Goal: Information Seeking & Learning: Learn about a topic

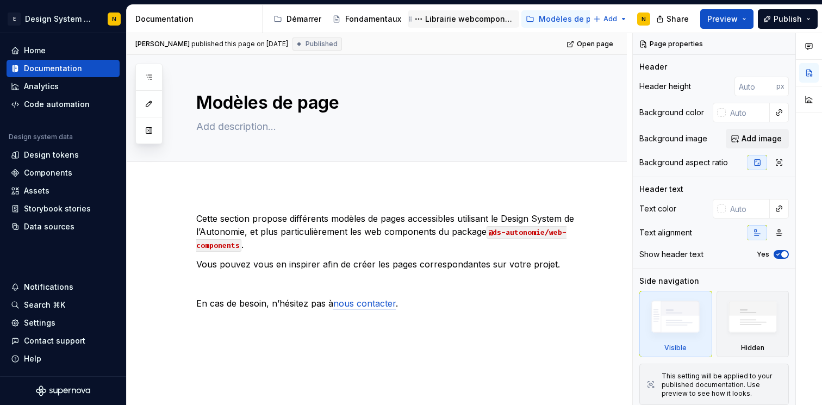
click at [483, 21] on div "Librairie webcomponents" at bounding box center [470, 19] width 90 height 11
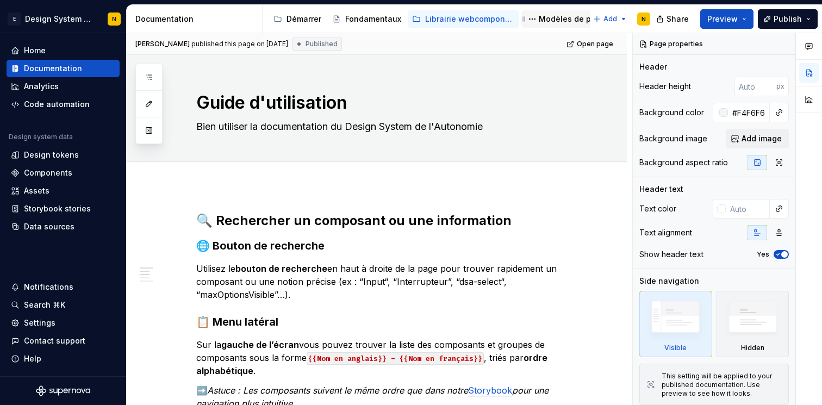
click at [549, 14] on div "Modèles de pages" at bounding box center [574, 19] width 71 height 11
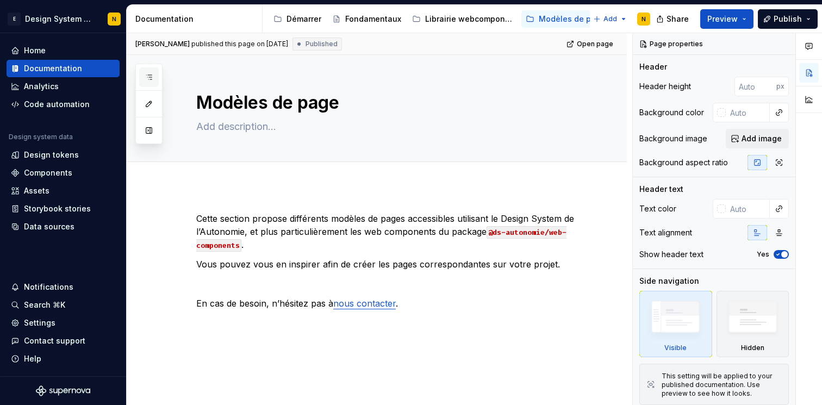
click at [155, 78] on button "button" at bounding box center [149, 77] width 20 height 20
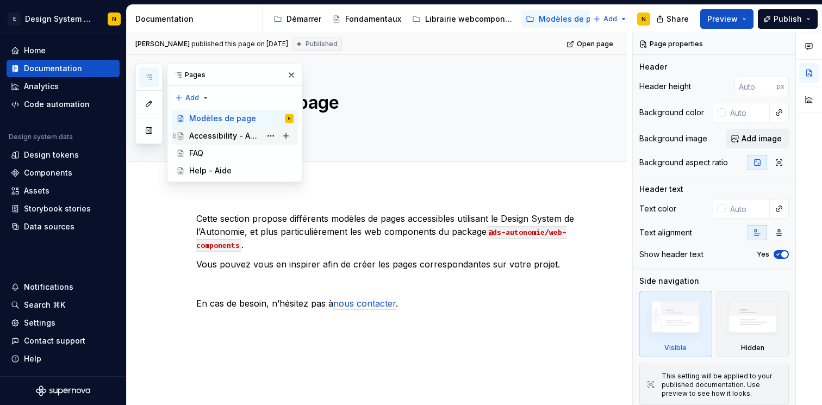
click at [238, 139] on div "Accessibility - Accessibilité" at bounding box center [225, 136] width 72 height 11
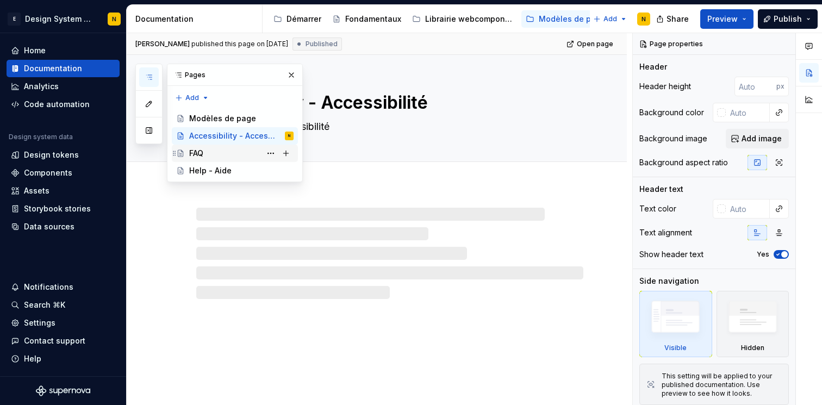
click at [233, 152] on div "FAQ" at bounding box center [241, 153] width 104 height 15
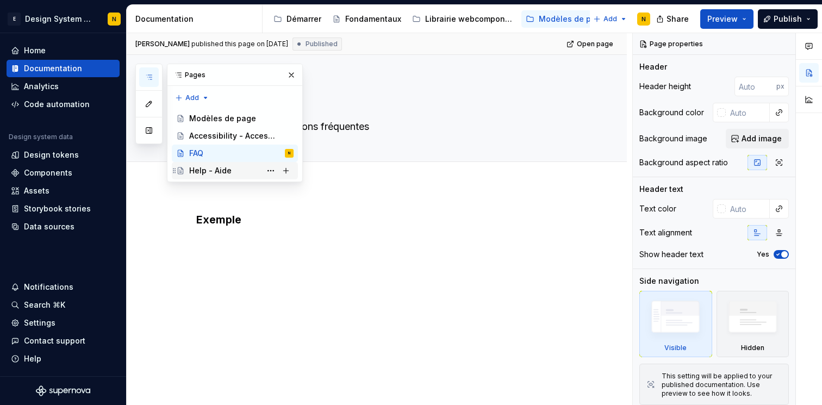
click at [237, 172] on div "Help - Aide" at bounding box center [241, 170] width 104 height 15
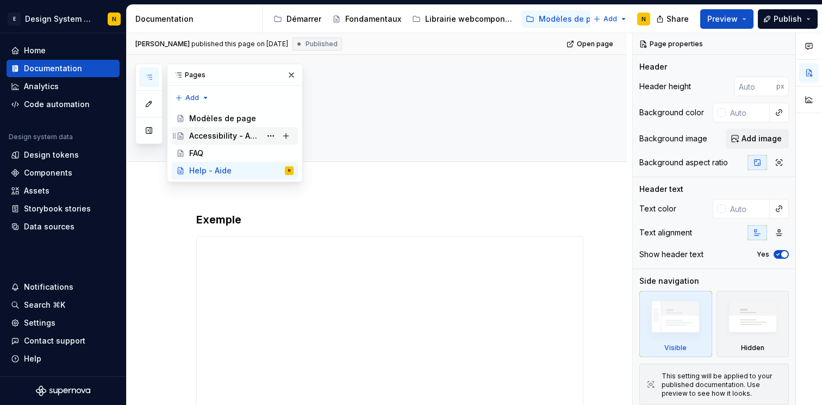
click at [230, 140] on div "Accessibility - Accessibilité" at bounding box center [225, 136] width 72 height 11
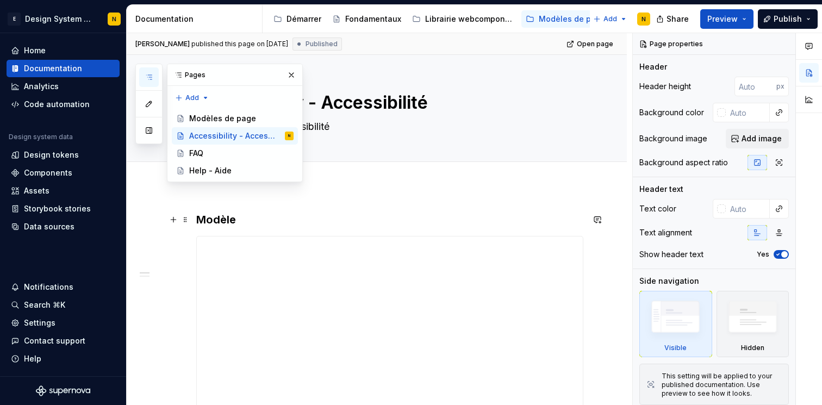
click at [249, 218] on h3 "Modèle" at bounding box center [389, 219] width 387 height 15
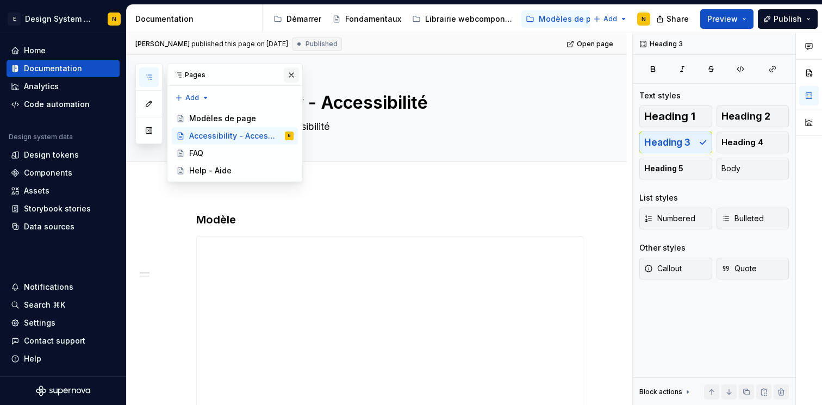
click at [293, 79] on button "button" at bounding box center [291, 74] width 15 height 15
click at [209, 156] on div "FAQ" at bounding box center [241, 153] width 104 height 15
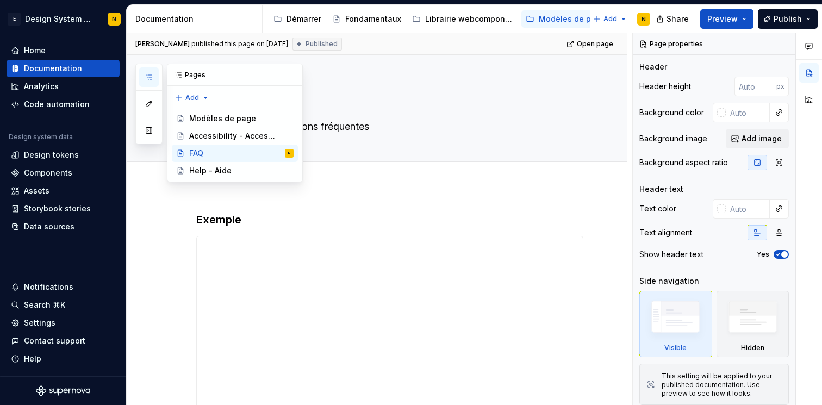
click at [151, 78] on icon "button" at bounding box center [149, 77] width 9 height 9
click at [218, 172] on div "Help - Aide" at bounding box center [210, 170] width 42 height 11
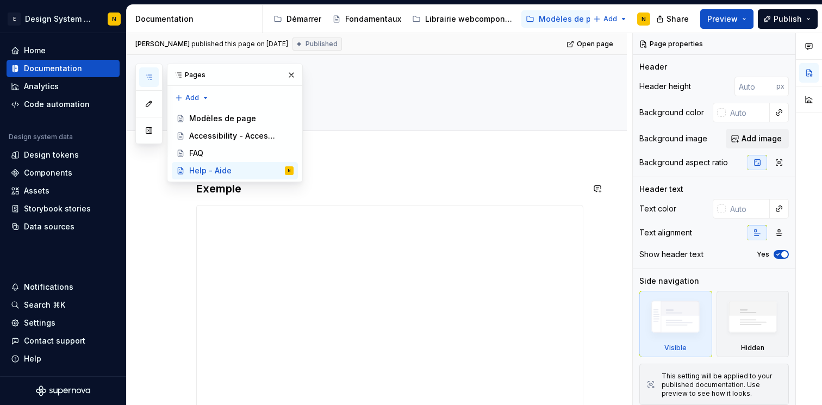
scroll to position [30, 0]
click at [221, 139] on div "Accessibility - Accessibilité" at bounding box center [225, 136] width 72 height 11
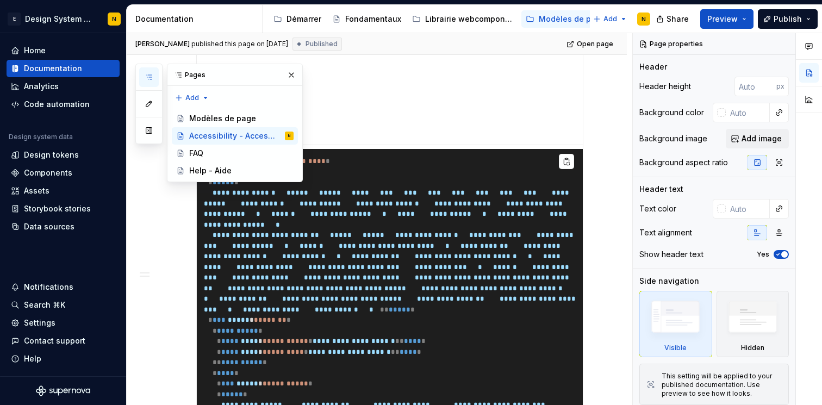
scroll to position [404, 0]
type textarea "*"
